Goal: Task Accomplishment & Management: Use online tool/utility

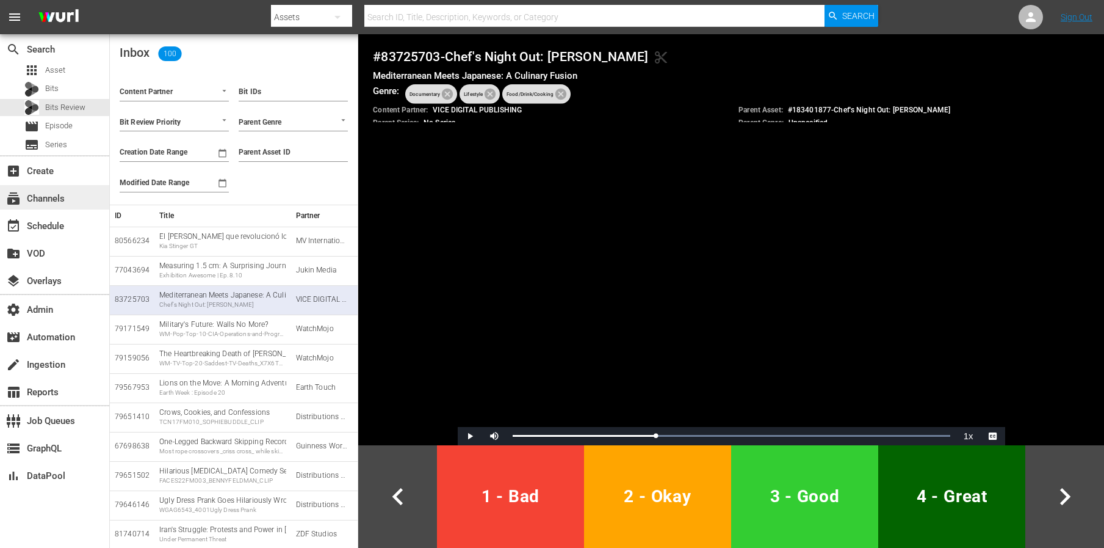
click at [55, 201] on div "subscriptions Channels" at bounding box center [34, 196] width 68 height 11
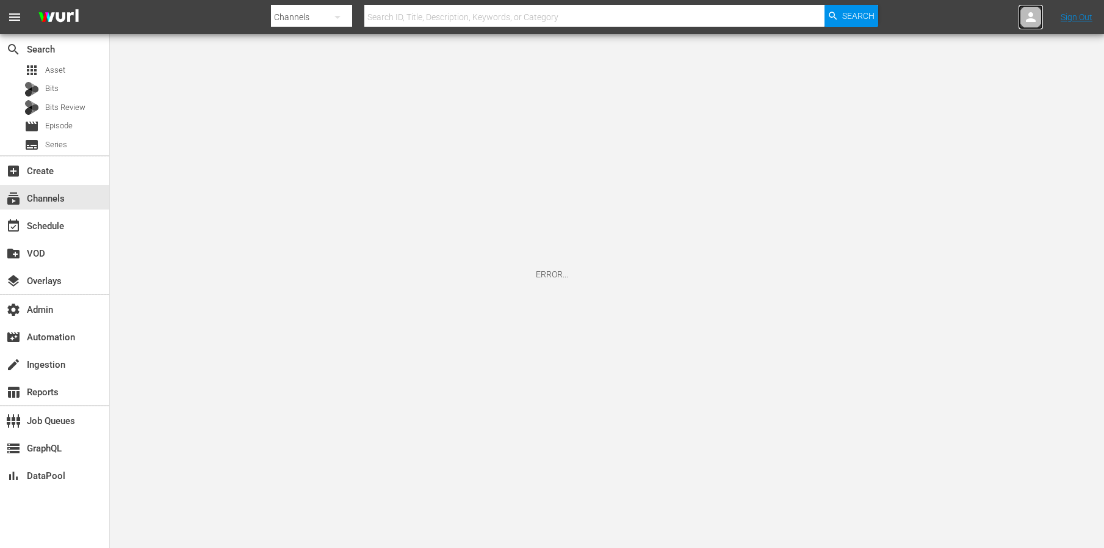
click at [1038, 20] on div at bounding box center [1031, 17] width 24 height 24
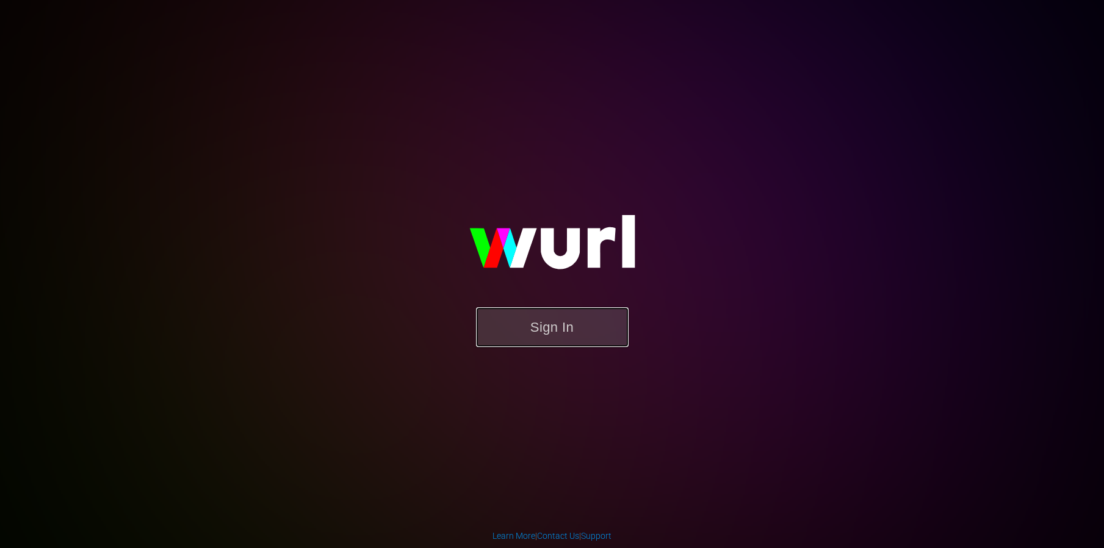
click at [530, 336] on button "Sign In" at bounding box center [552, 327] width 153 height 40
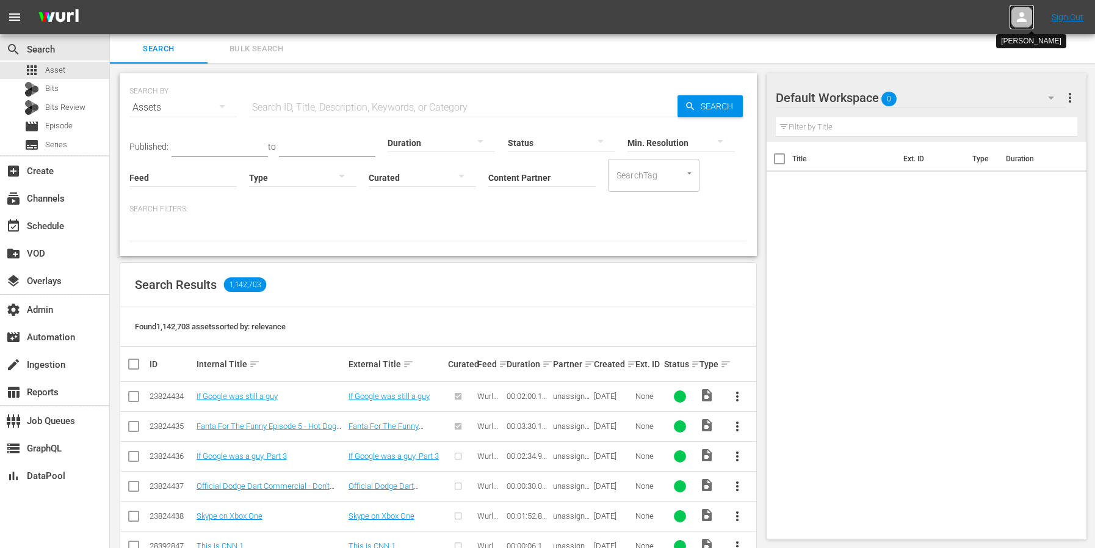
click at [1018, 15] on icon at bounding box center [1022, 17] width 15 height 15
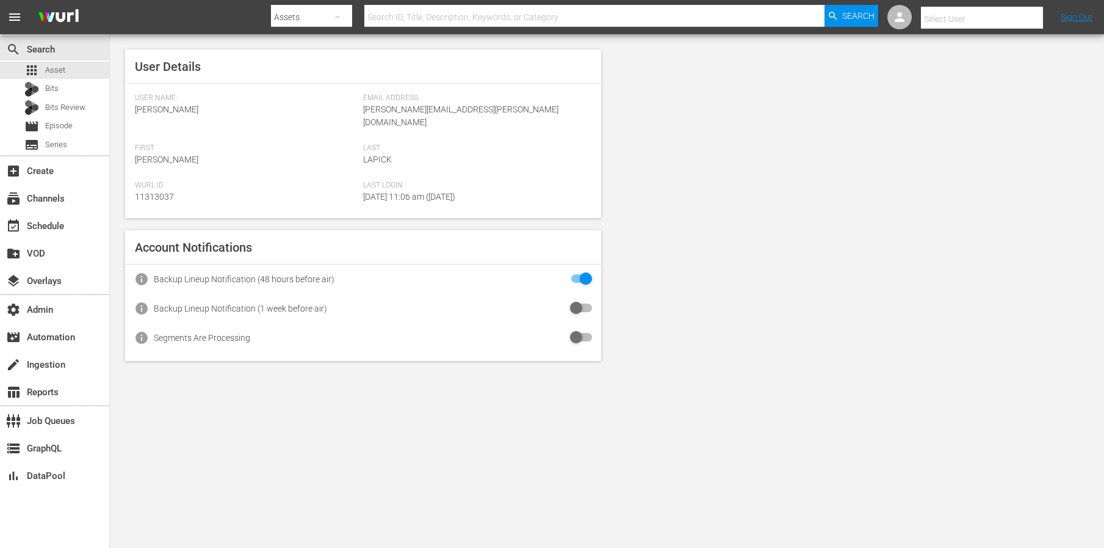
click at [940, 17] on input "text" at bounding box center [999, 18] width 156 height 29
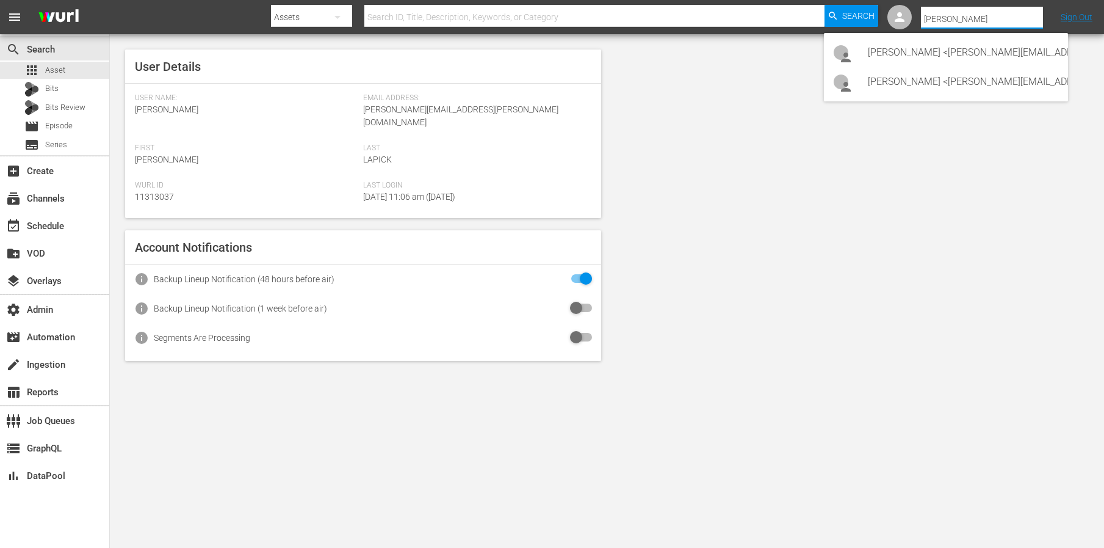
scroll to position [0, 43]
click at [999, 86] on div "Mehmet Gunduz <mehmet.gunduz@videoelephant.tv>" at bounding box center [920, 81] width 190 height 29
type input "Mehmet Gunduz (11314886)"
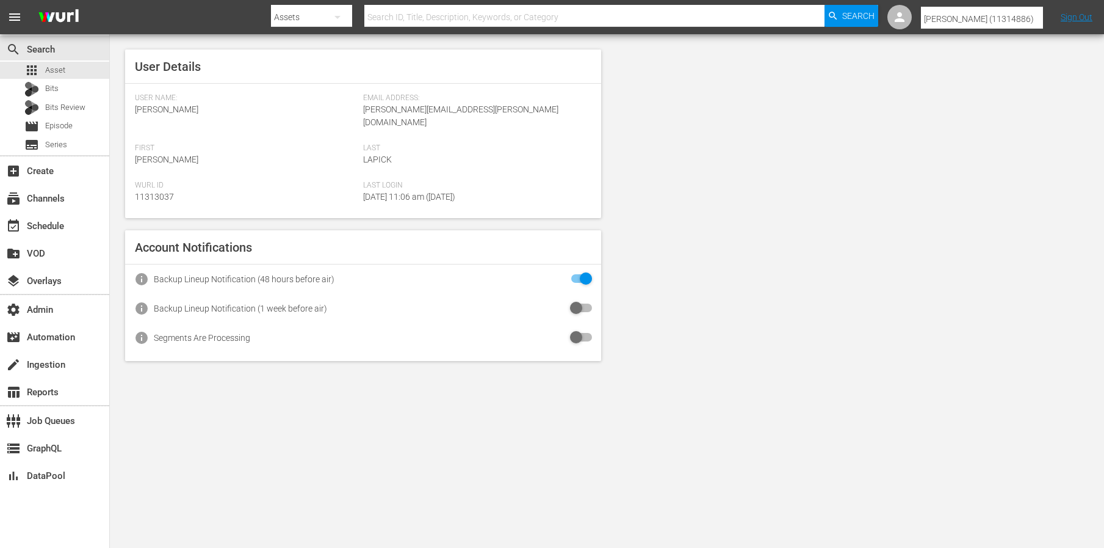
scroll to position [0, 0]
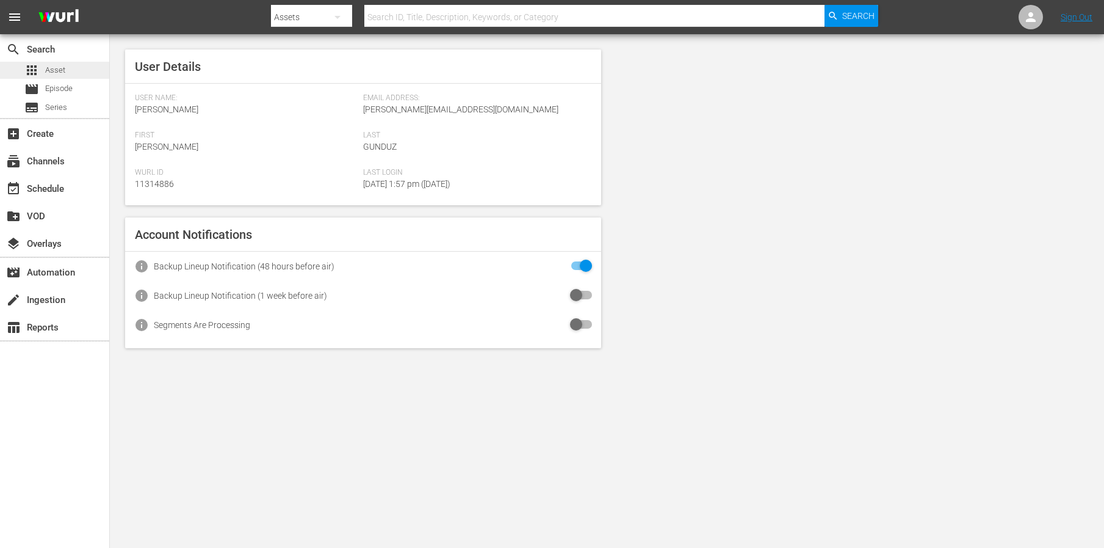
click at [53, 67] on span "Asset" at bounding box center [55, 70] width 20 height 12
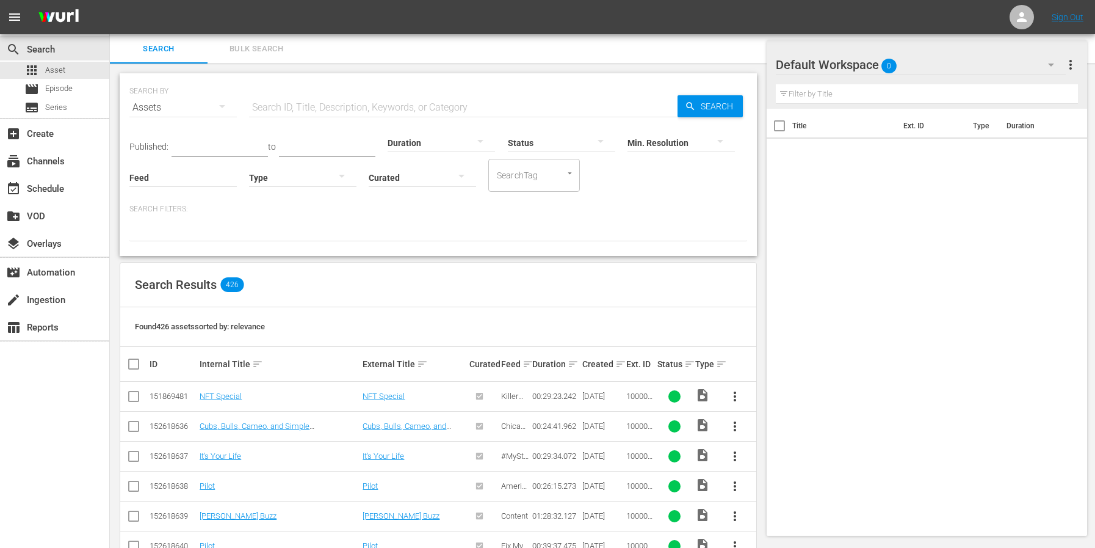
scroll to position [364, 0]
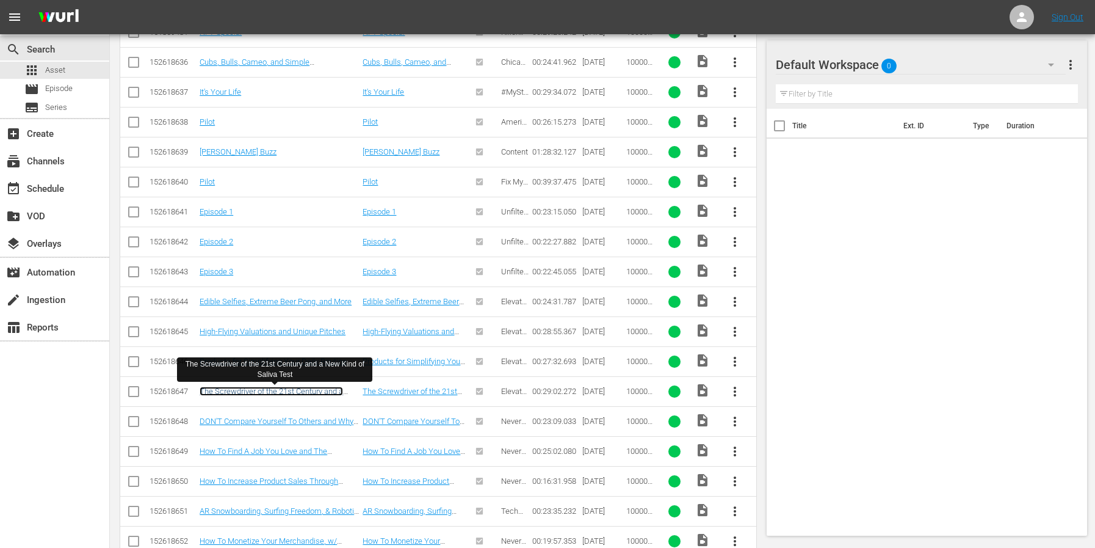
click at [263, 390] on link "The Screwdriver of the 21st Century and a New Kind of Saliva Test" at bounding box center [271, 395] width 143 height 18
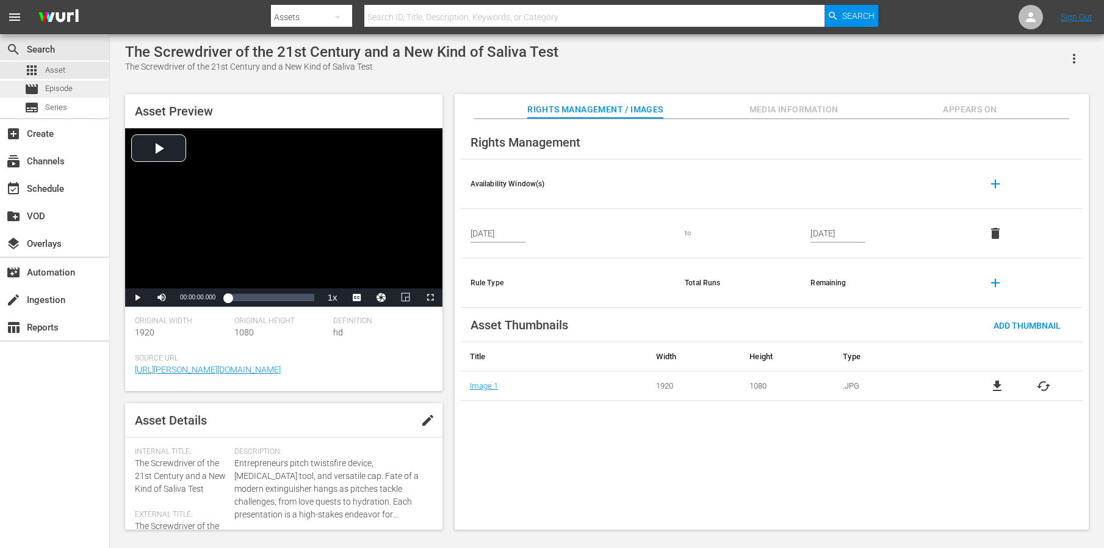
click at [65, 91] on span "Episode" at bounding box center [58, 88] width 27 height 12
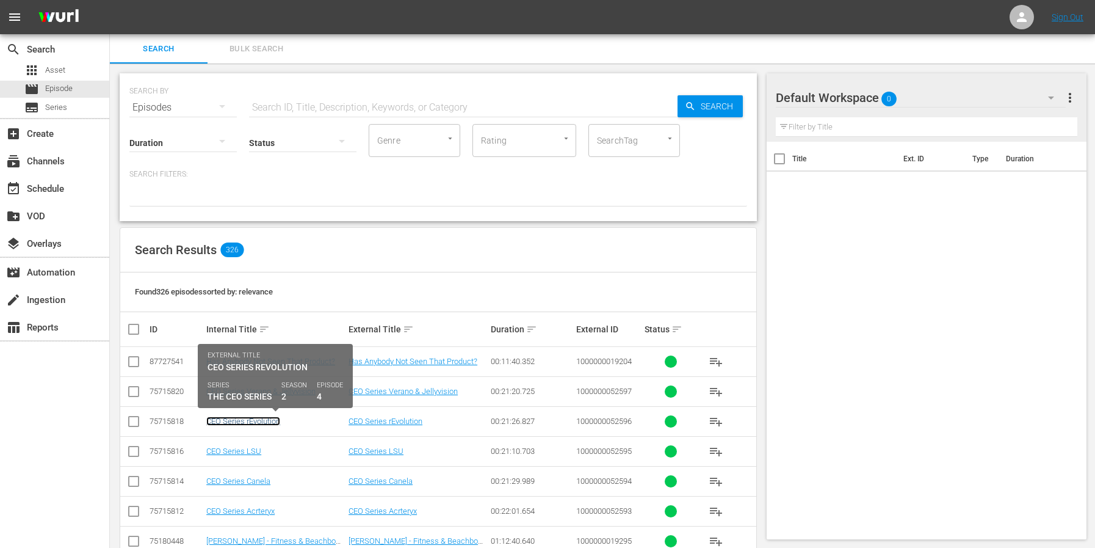
click at [236, 422] on link "CEO Series rEvolution" at bounding box center [243, 420] width 74 height 9
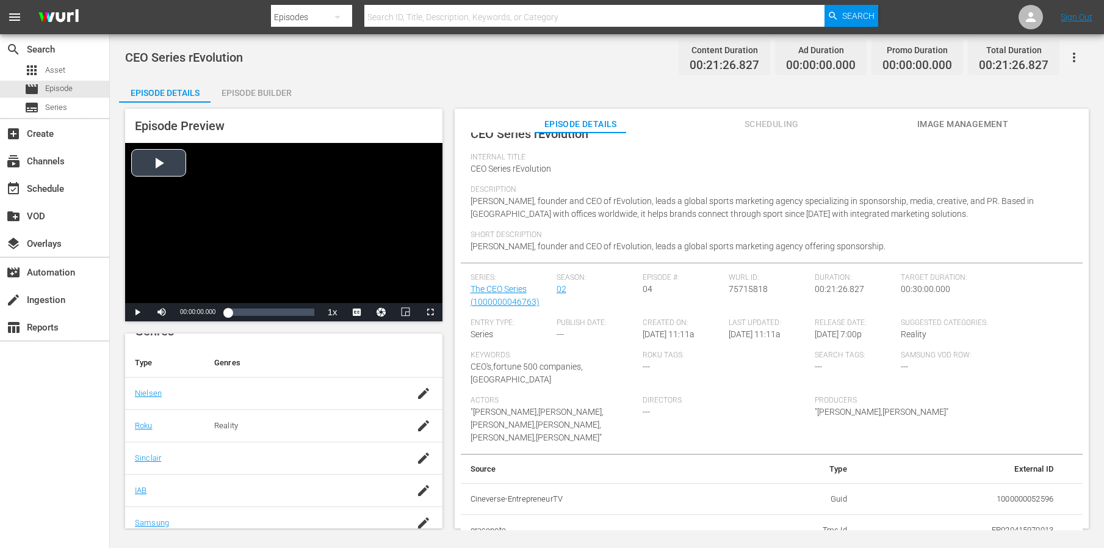
scroll to position [10, 0]
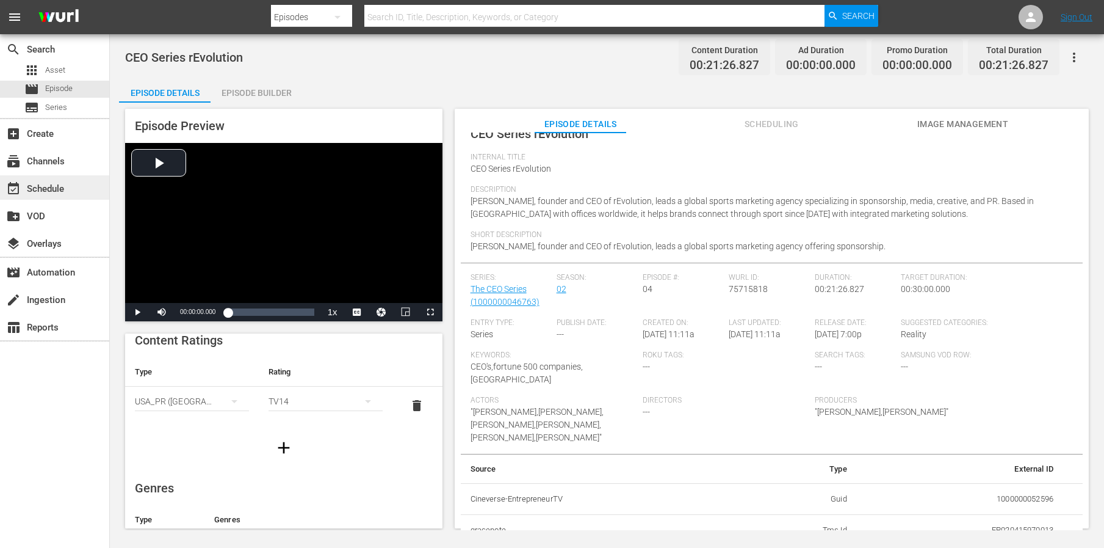
click at [37, 186] on div "event_available Schedule" at bounding box center [34, 186] width 68 height 11
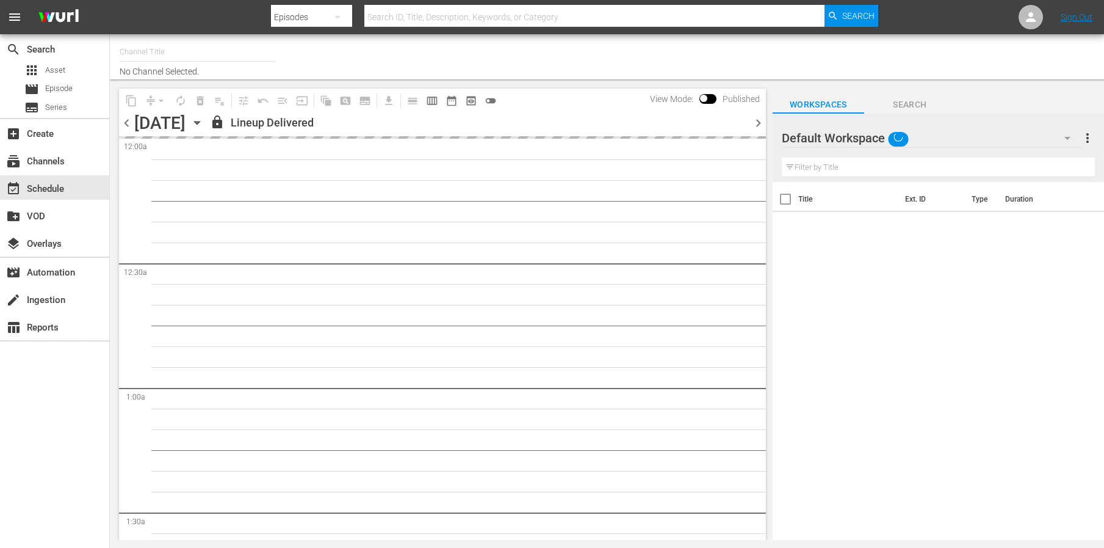
type input "EntrepreneurTV (1868)"
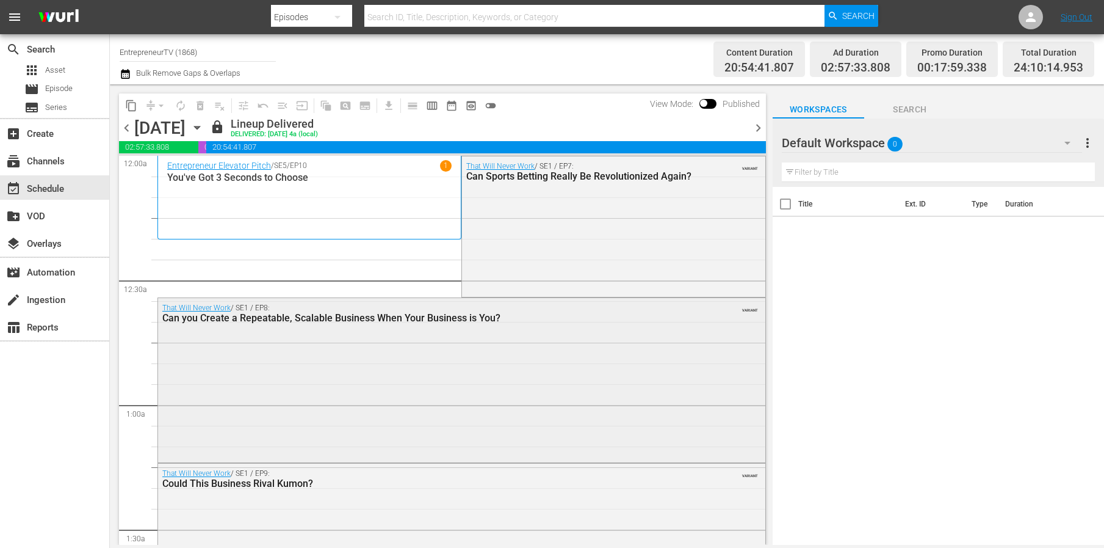
click at [385, 371] on div "That Will Never Work / SE1 / EP8: Can you Create a Repeatable, Scalable Busines…" at bounding box center [461, 379] width 607 height 162
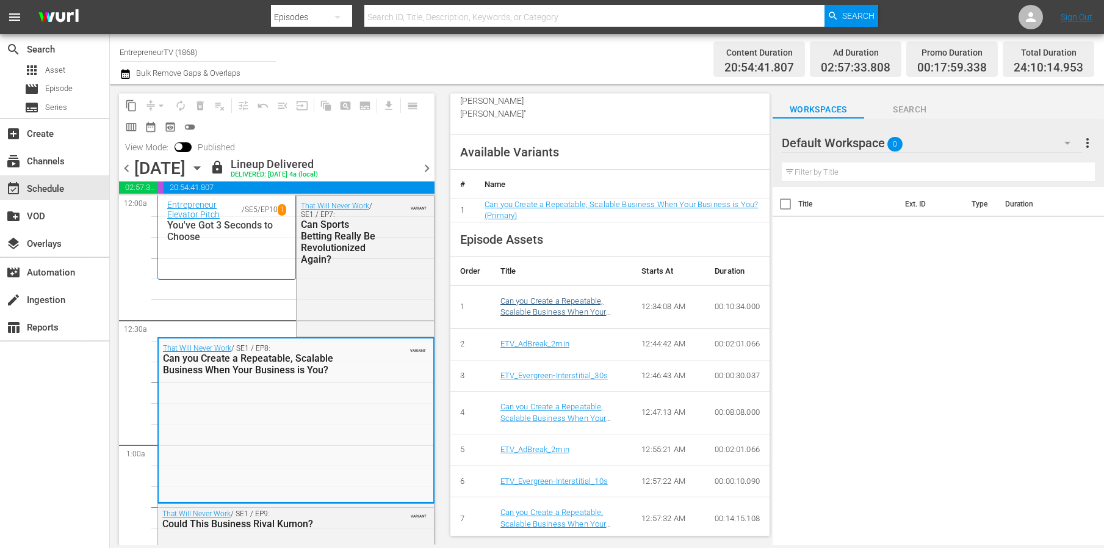
scroll to position [875, 0]
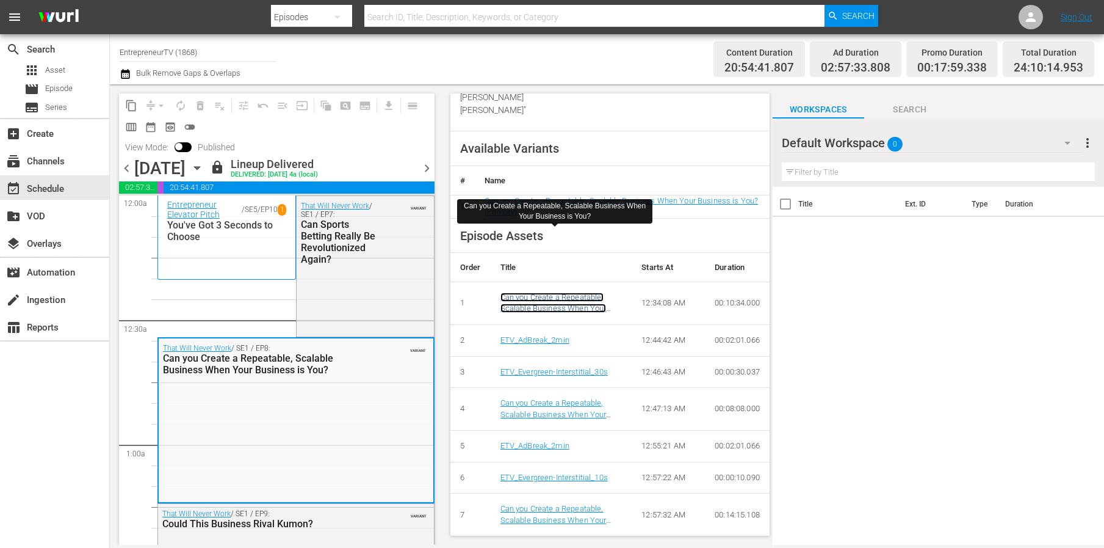
click at [535, 292] on link "Can you Create a Repeatable, Scalable Business When Your Business is You?" at bounding box center [554, 308] width 106 height 32
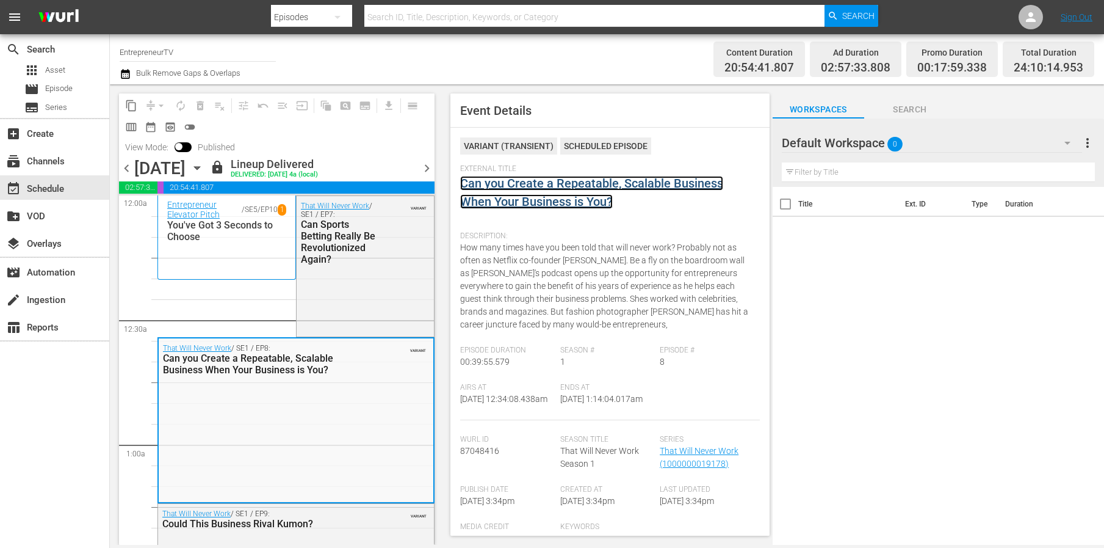
click at [538, 196] on link "Can you Create a Repeatable, Scalable Business When Your Business is You?" at bounding box center [591, 192] width 263 height 33
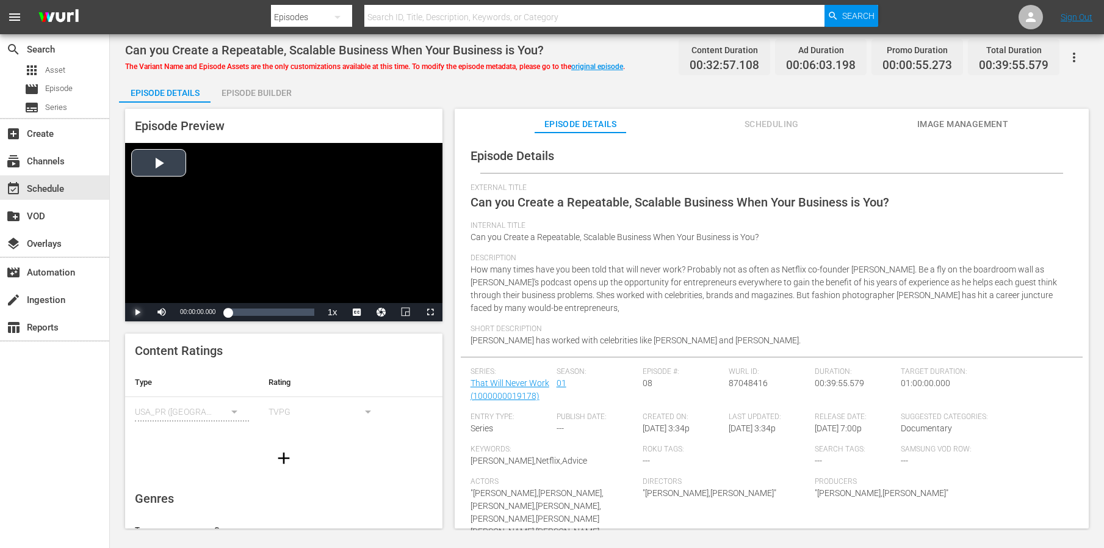
click at [137, 312] on span "Video Player" at bounding box center [137, 312] width 0 height 0
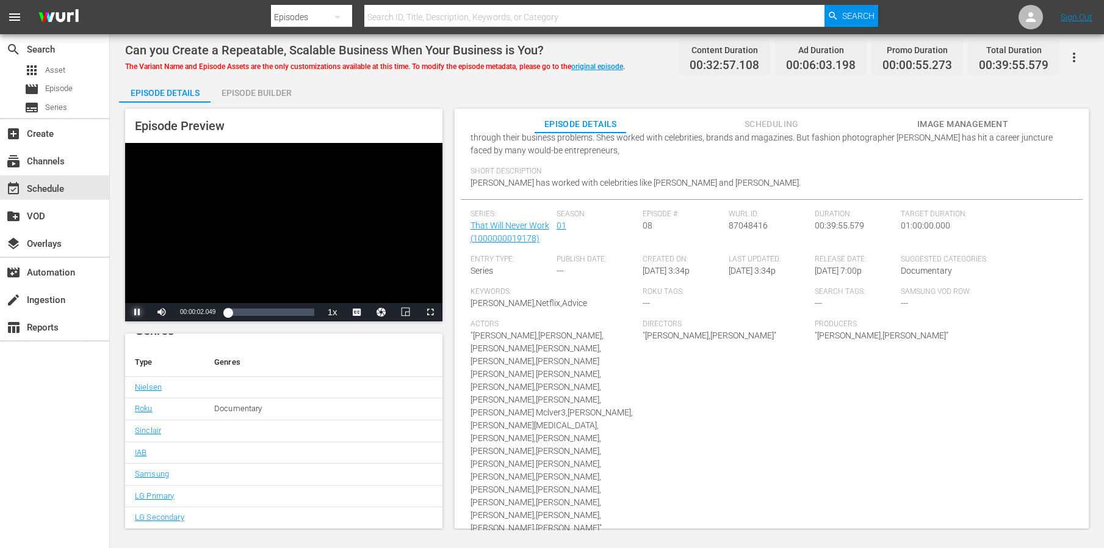
scroll to position [190, 0]
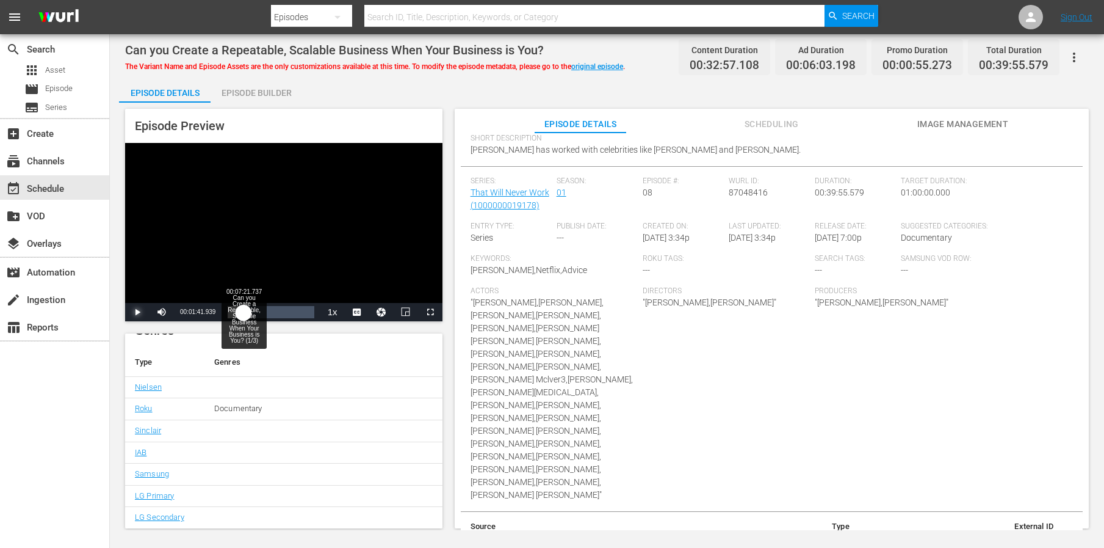
drag, startPoint x: 231, startPoint y: 311, endPoint x: 244, endPoint y: 313, distance: 12.9
click at [244, 313] on div "00:00:06.530" at bounding box center [236, 312] width 16 height 12
click at [245, 312] on div "00:07:39.295" at bounding box center [237, 312] width 18 height 12
click at [246, 312] on div "00:08:13.093" at bounding box center [237, 312] width 18 height 12
drag, startPoint x: 249, startPoint y: 312, endPoint x: 259, endPoint y: 311, distance: 10.5
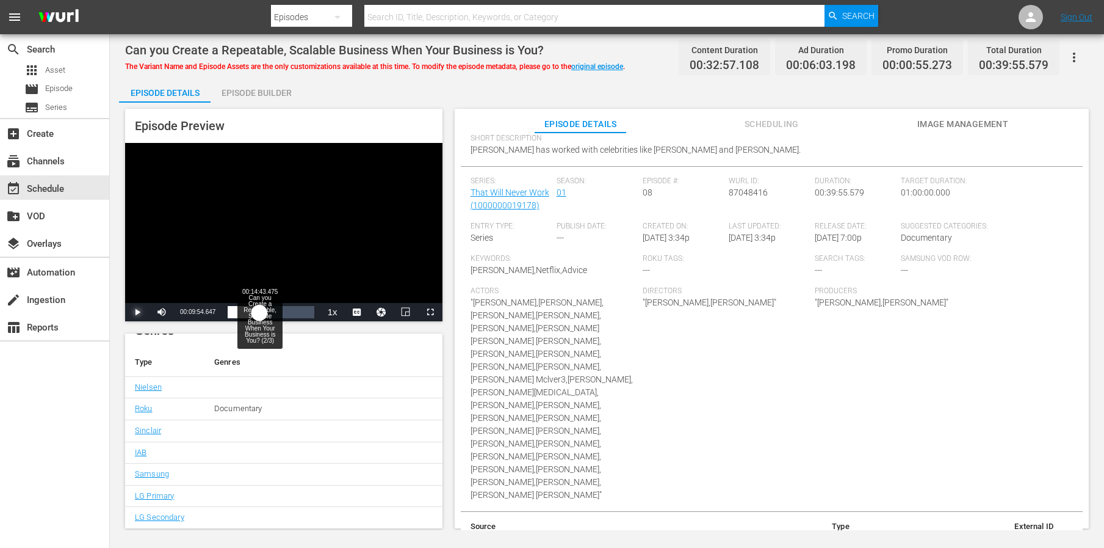
click at [259, 311] on div "00:09:54.956" at bounding box center [244, 312] width 32 height 12
drag, startPoint x: 259, startPoint y: 311, endPoint x: 267, endPoint y: 311, distance: 7.9
click at [267, 311] on div "00:12:12.638" at bounding box center [248, 312] width 40 height 12
drag, startPoint x: 267, startPoint y: 311, endPoint x: 278, endPoint y: 311, distance: 10.4
click at [272, 311] on div "00:16:10.775" at bounding box center [250, 312] width 45 height 12
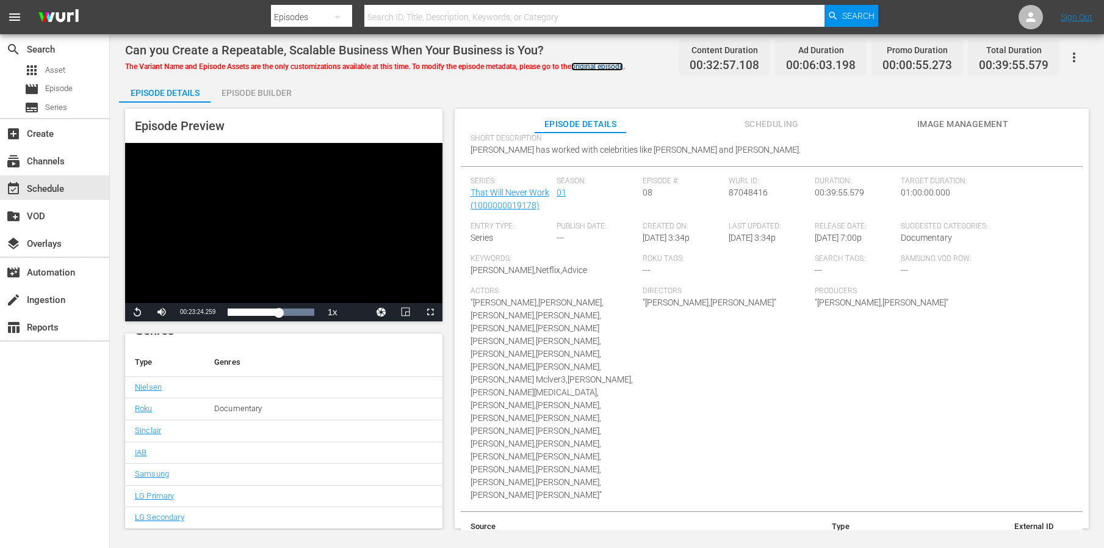
click at [605, 68] on link "original episode" at bounding box center [597, 66] width 52 height 9
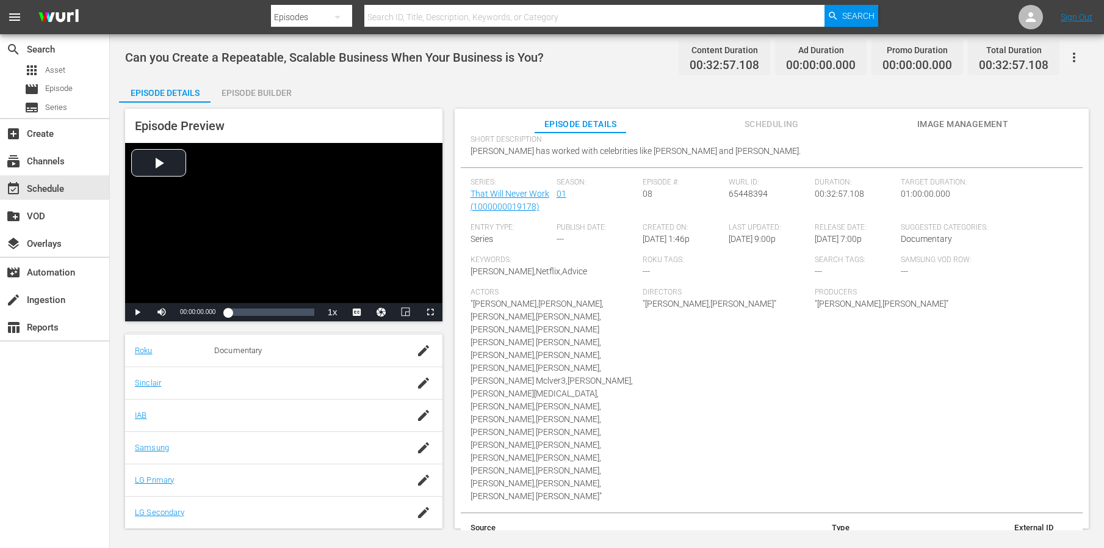
scroll to position [190, 0]
click at [55, 192] on div "event_available Schedule" at bounding box center [34, 186] width 68 height 11
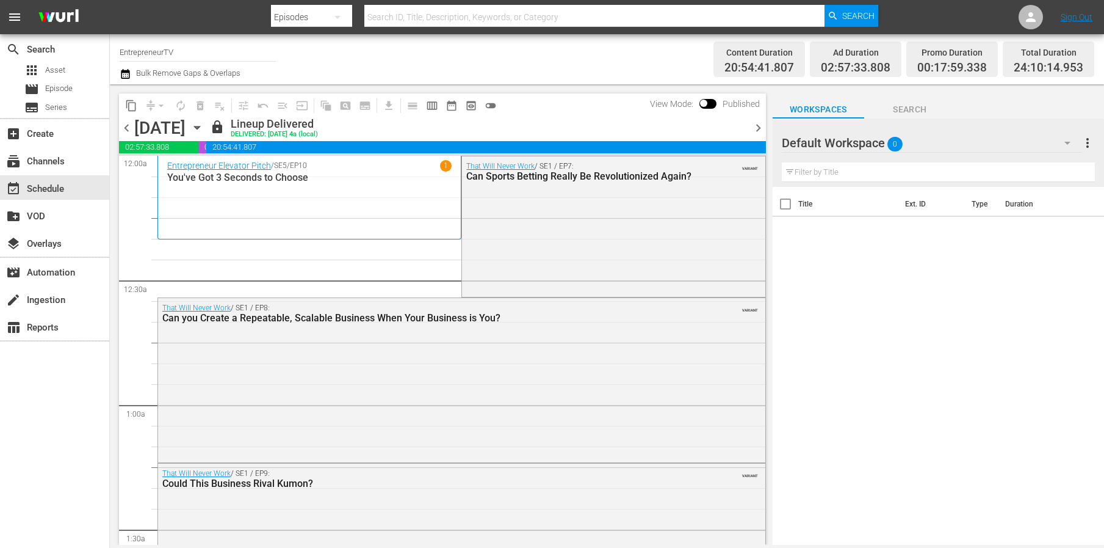
click at [387, 393] on div "That Will Never Work / SE1 / EP8: Can you Create a Repeatable, Scalable Busines…" at bounding box center [461, 379] width 607 height 162
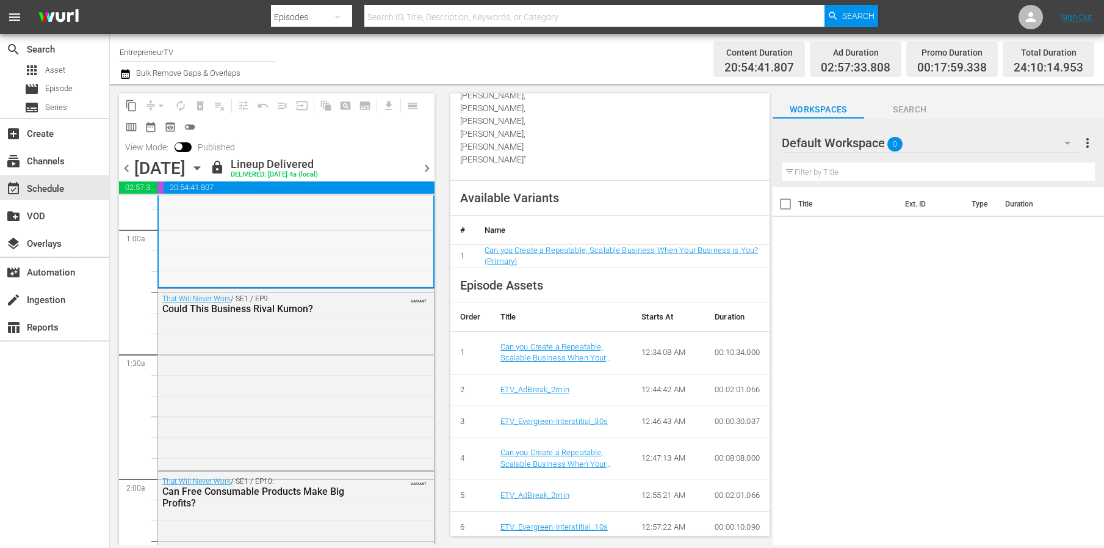
scroll to position [435, 0]
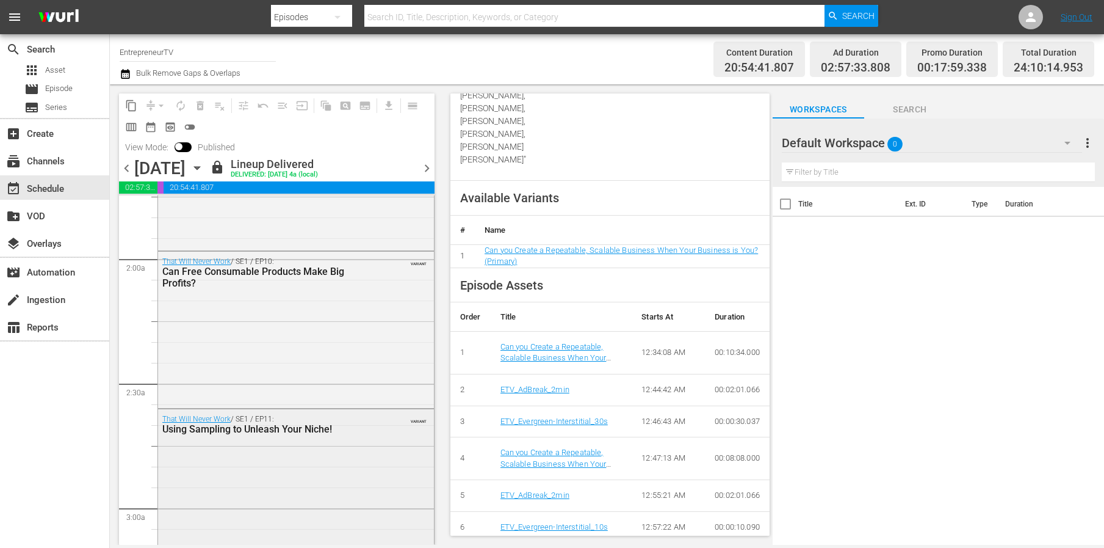
click at [301, 475] on div "That Will Never Work / SE1 / EP11: Using Sampling to Unleash Your Niche! VARIANT" at bounding box center [296, 502] width 276 height 186
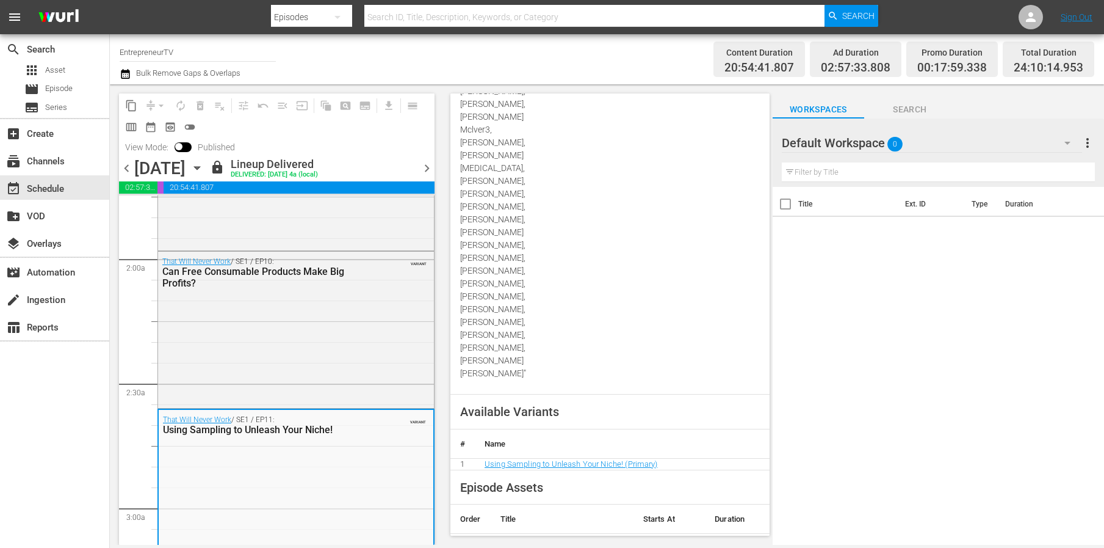
scroll to position [844, 0]
